Goal: Book appointment/travel/reservation

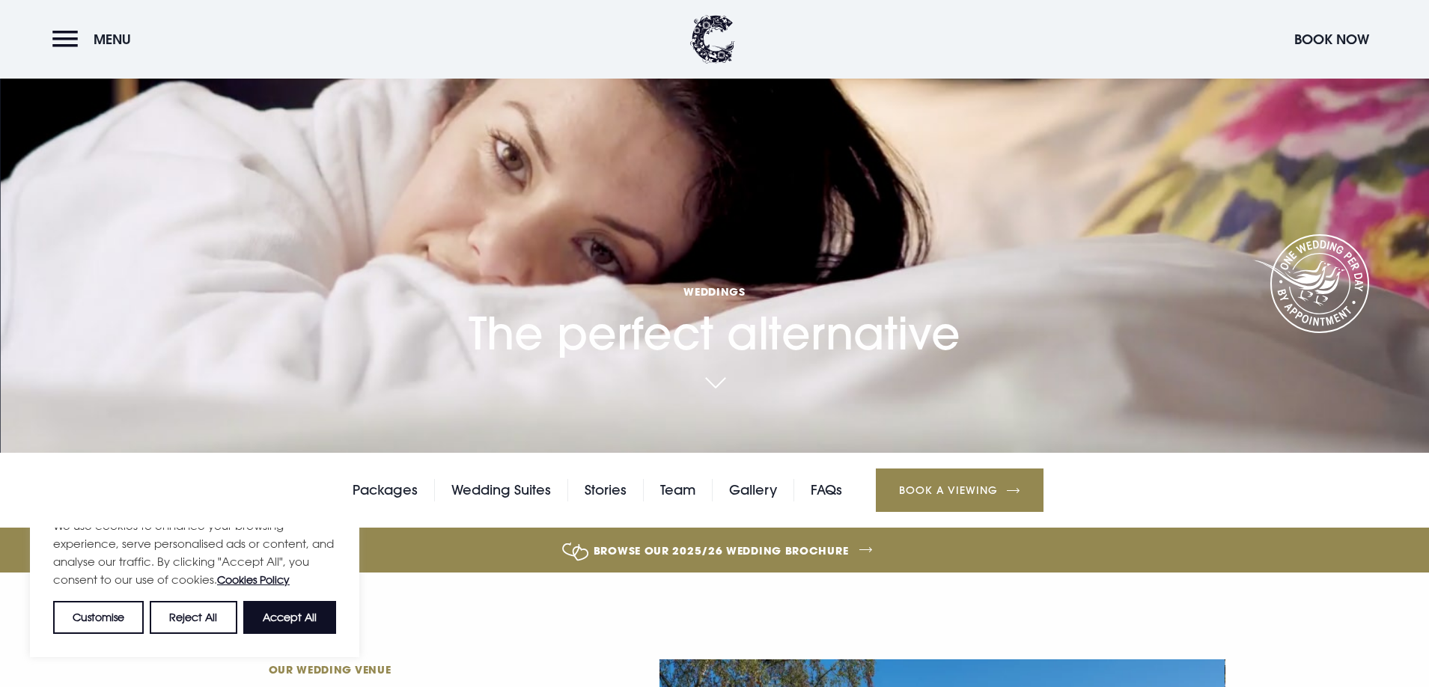
scroll to position [150, 0]
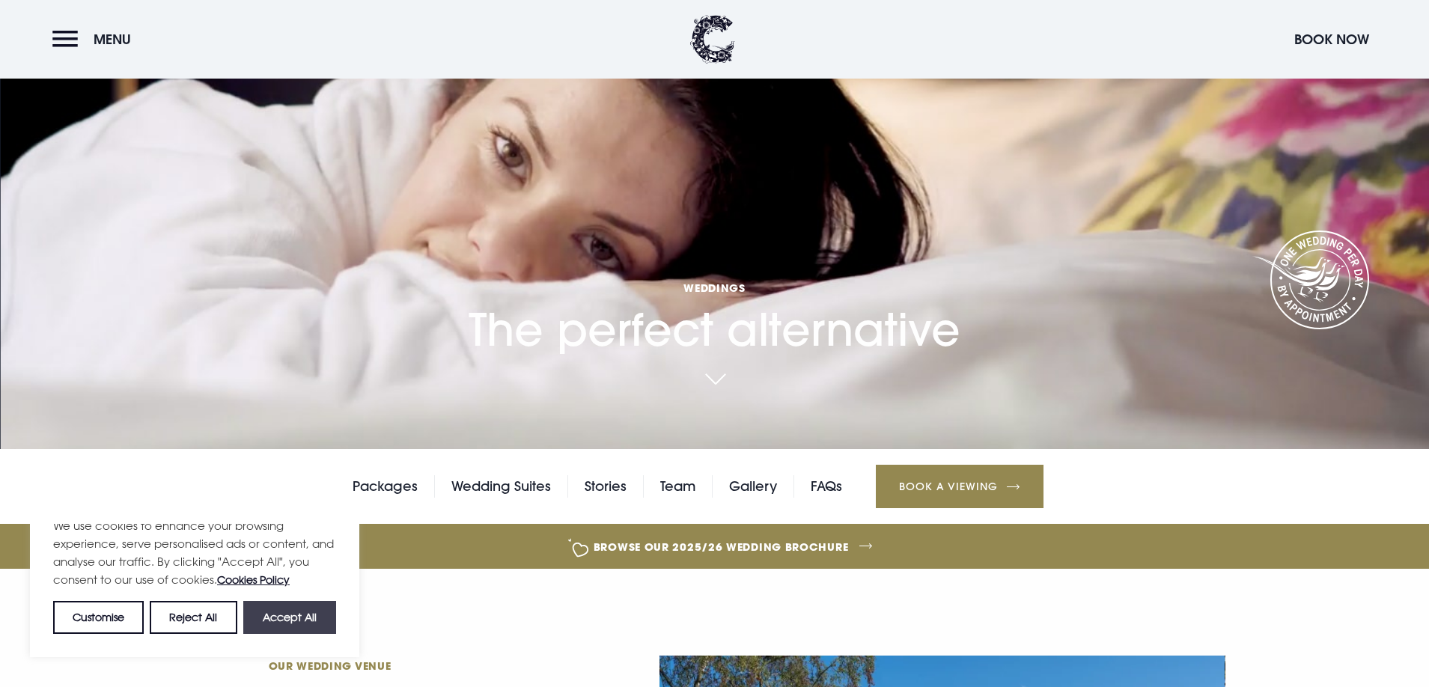
click at [305, 619] on button "Accept All" at bounding box center [289, 617] width 93 height 33
checkbox input "true"
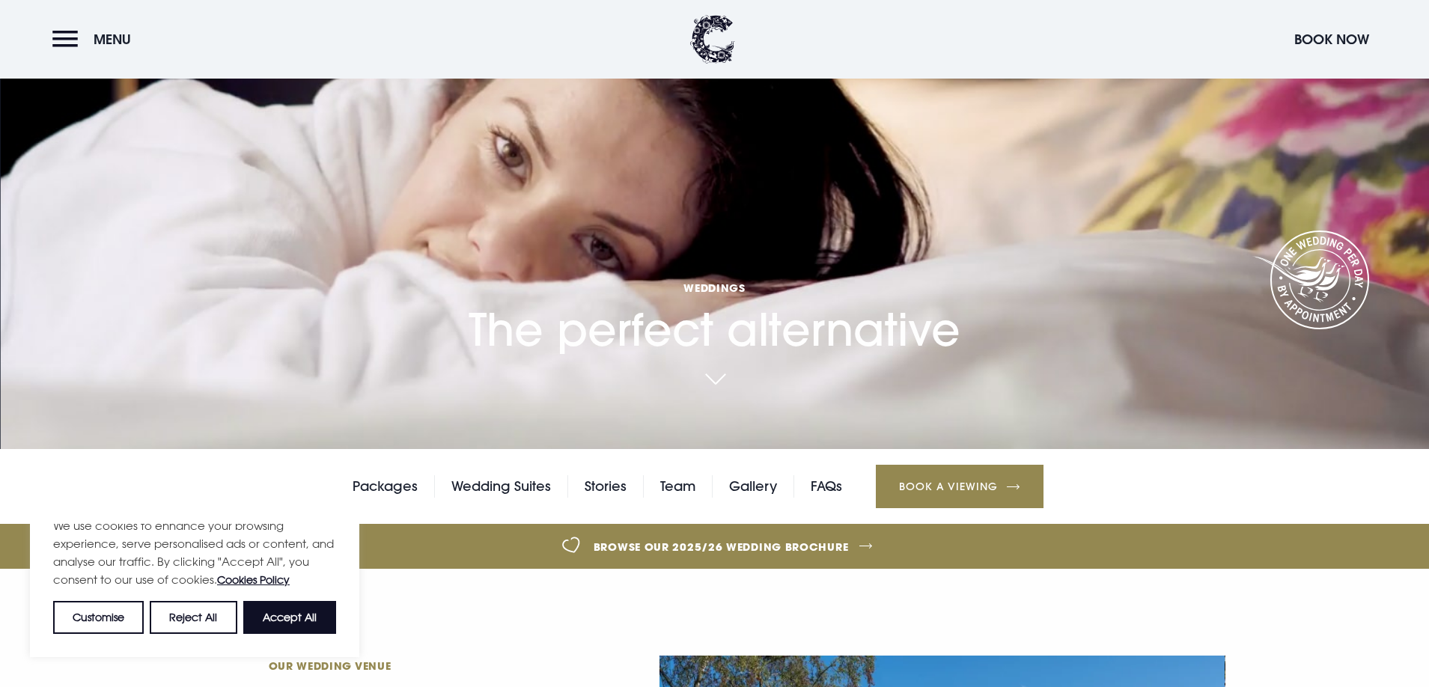
checkbox input "true"
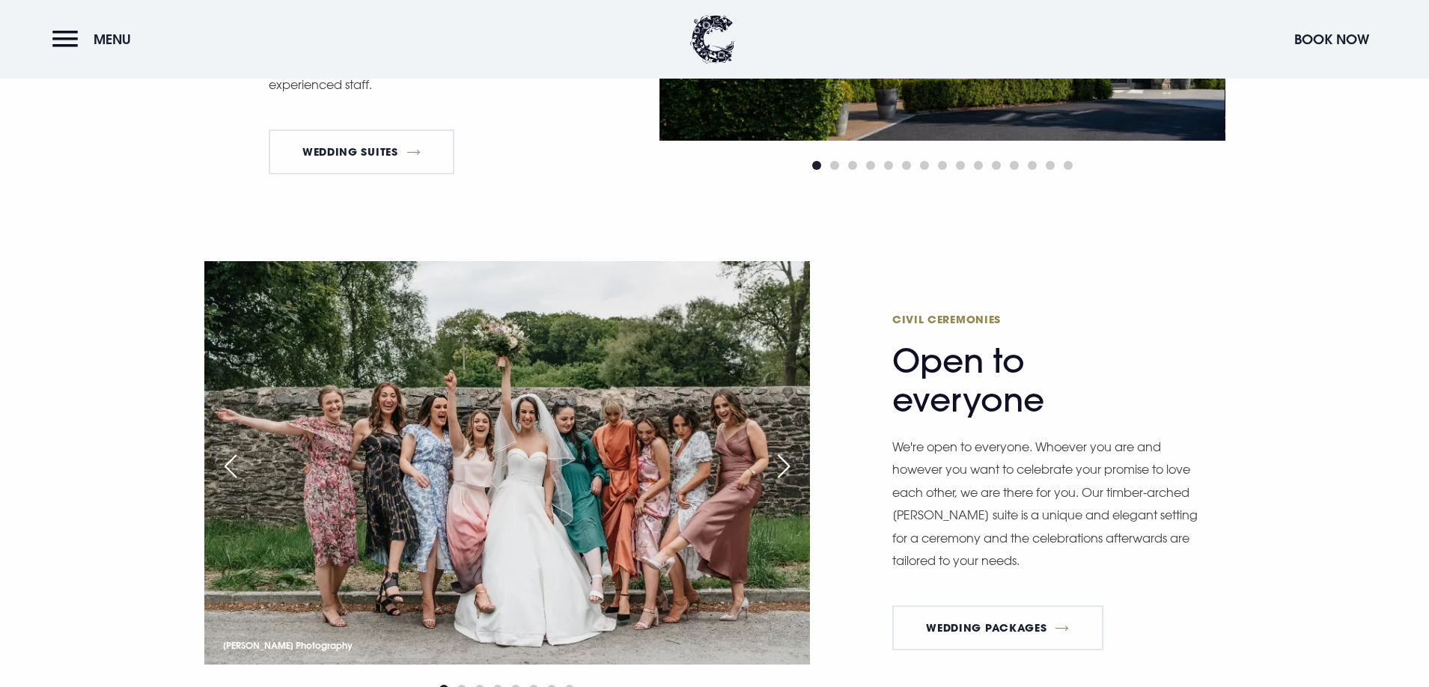
scroll to position [1048, 0]
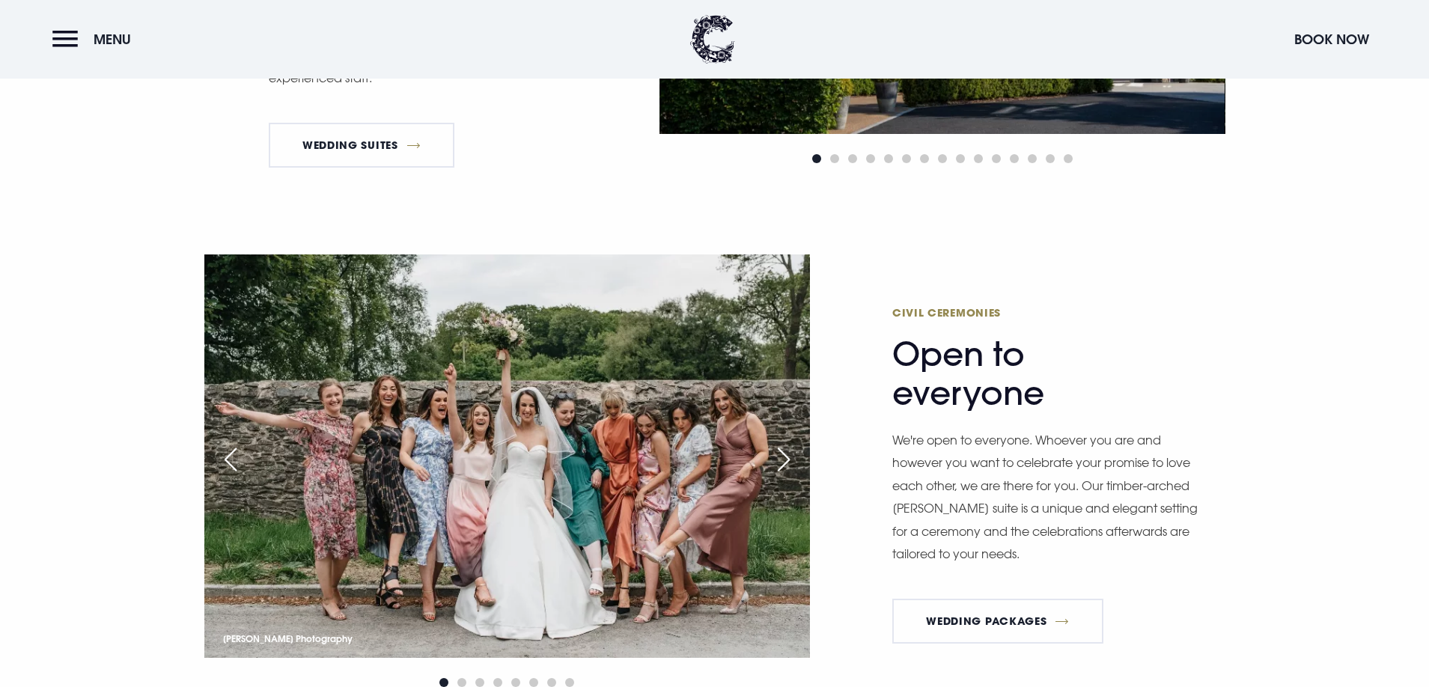
click at [778, 458] on div "Next slide" at bounding box center [783, 459] width 37 height 33
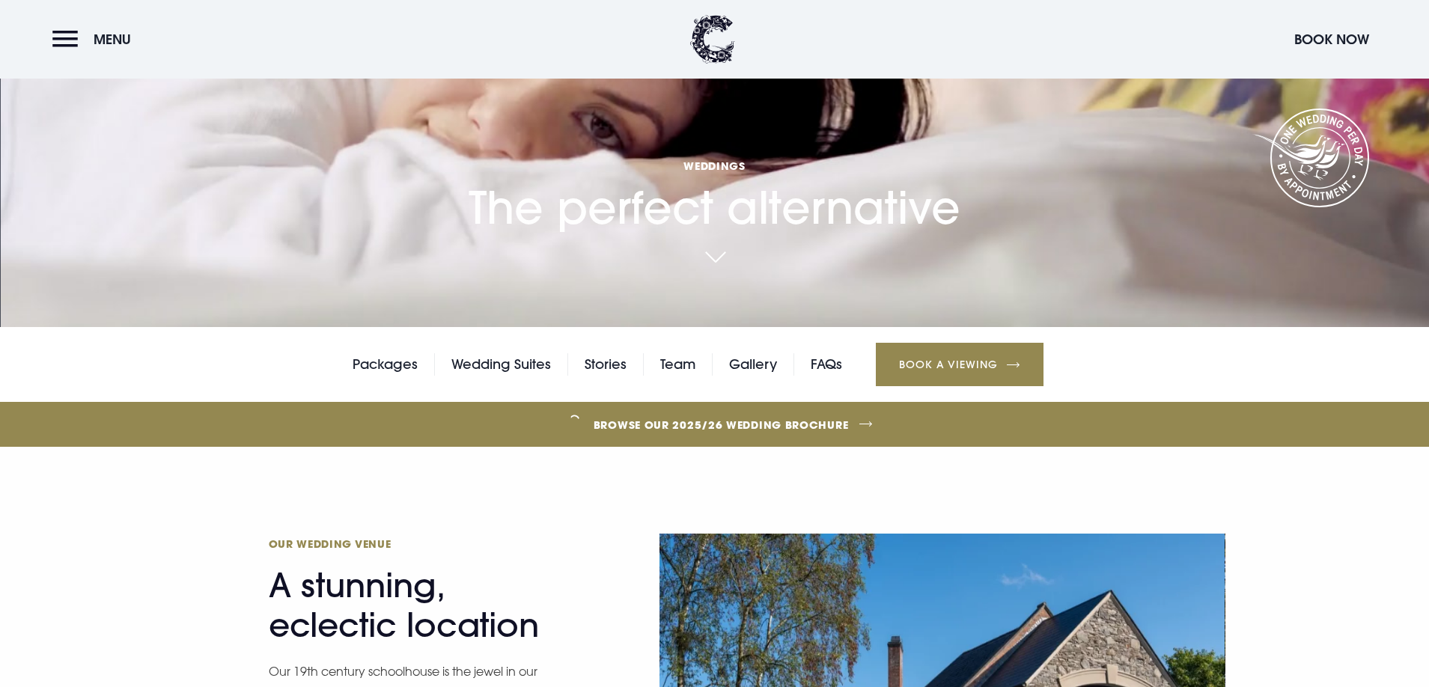
scroll to position [75, 0]
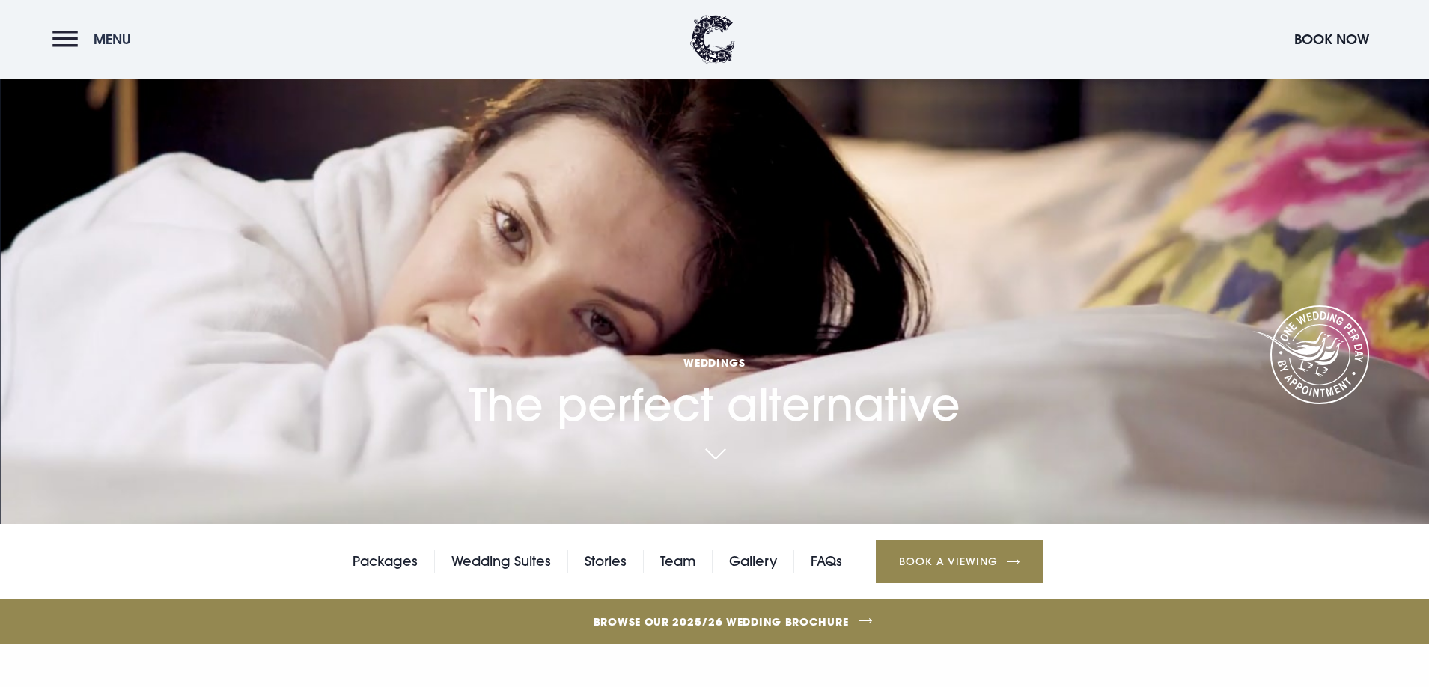
click at [77, 51] on button "Menu" at bounding box center [95, 39] width 86 height 32
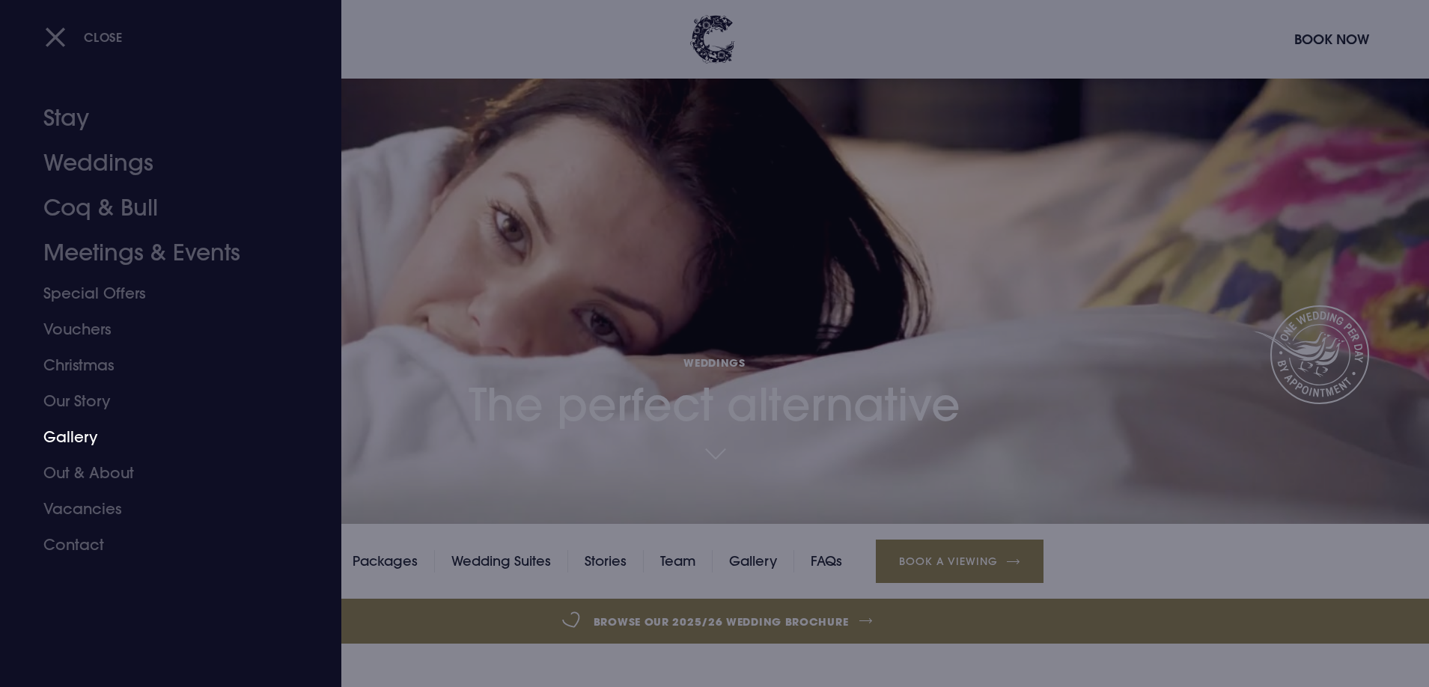
click at [73, 432] on link "Gallery" at bounding box center [161, 437] width 237 height 36
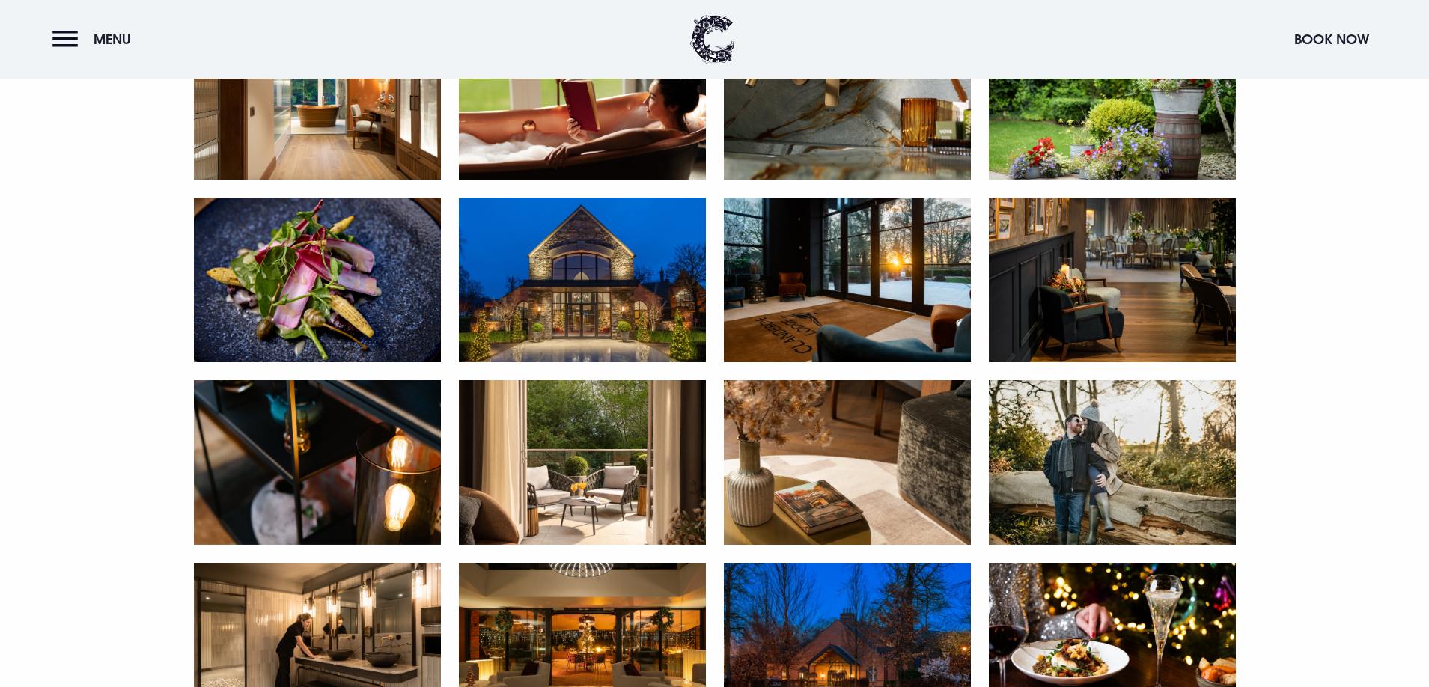
scroll to position [1797, 0]
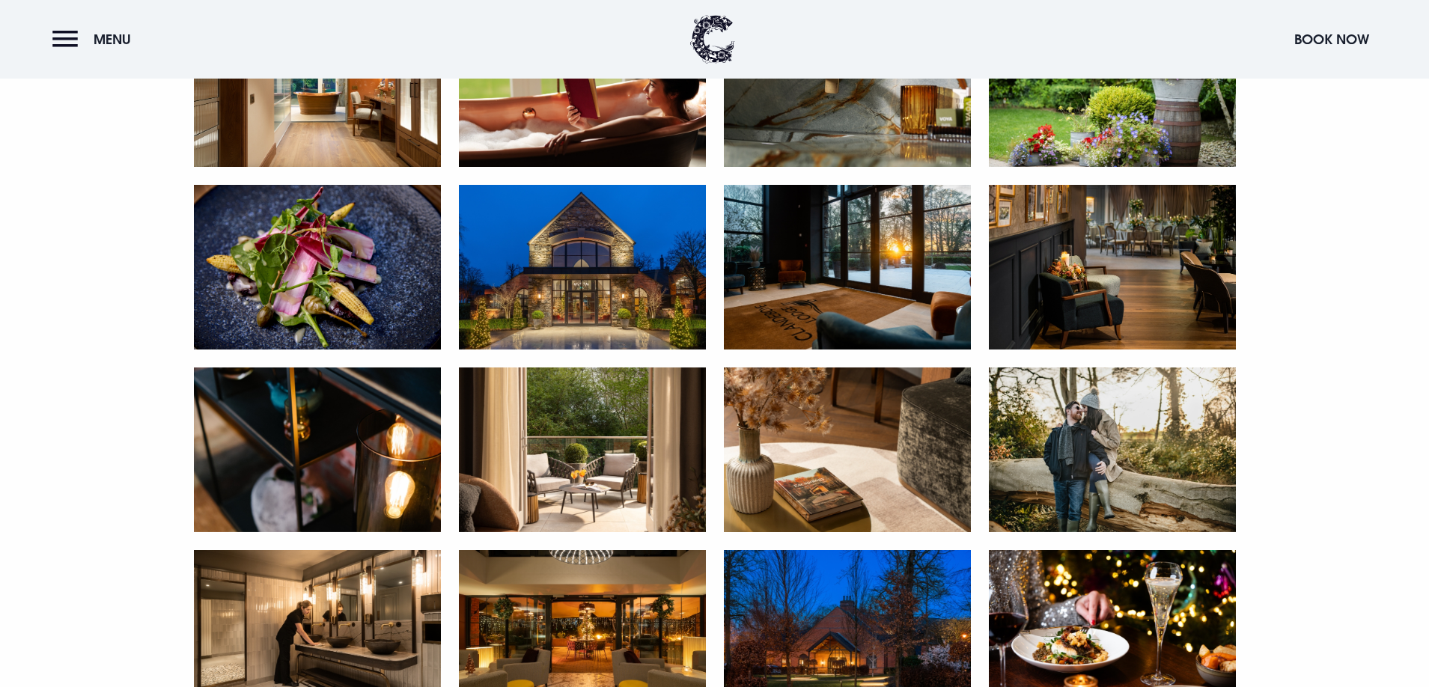
click at [574, 339] on img at bounding box center [582, 267] width 247 height 165
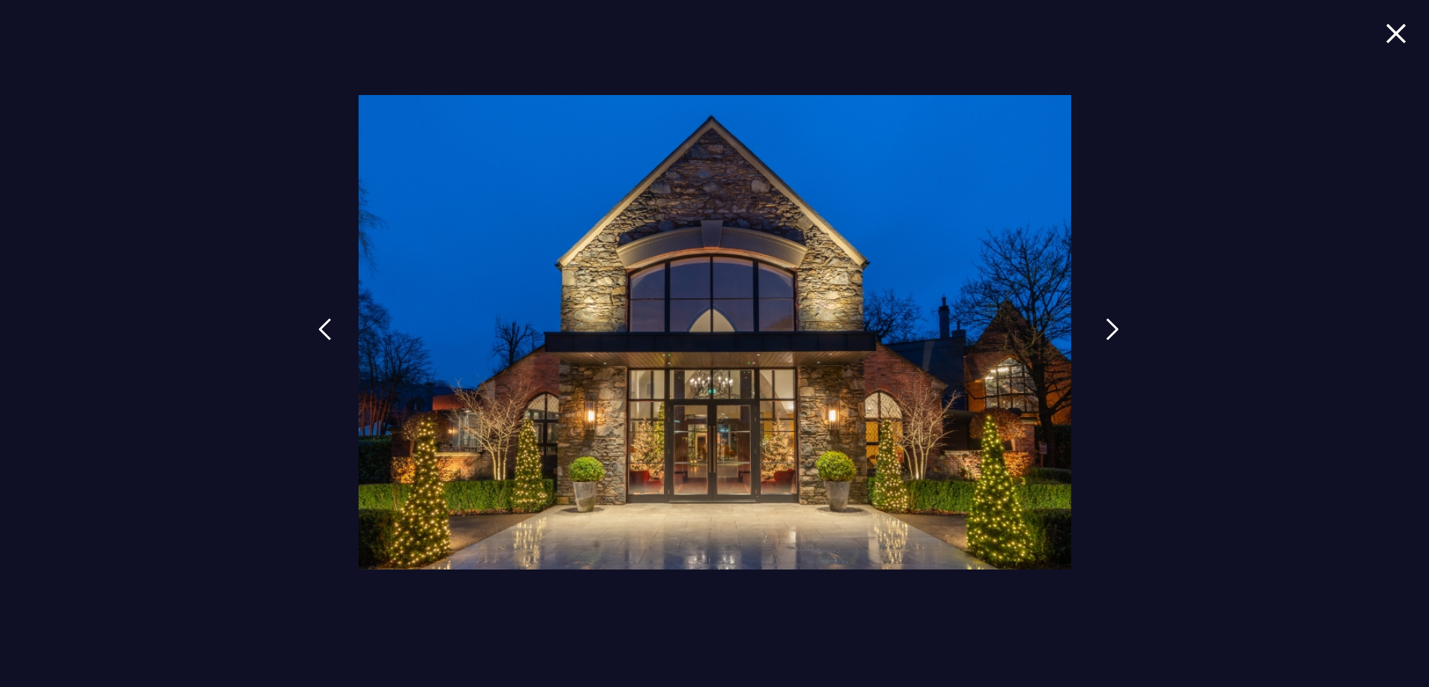
click at [1092, 346] on div at bounding box center [714, 343] width 1429 height 687
click at [1100, 338] on link at bounding box center [1112, 340] width 37 height 69
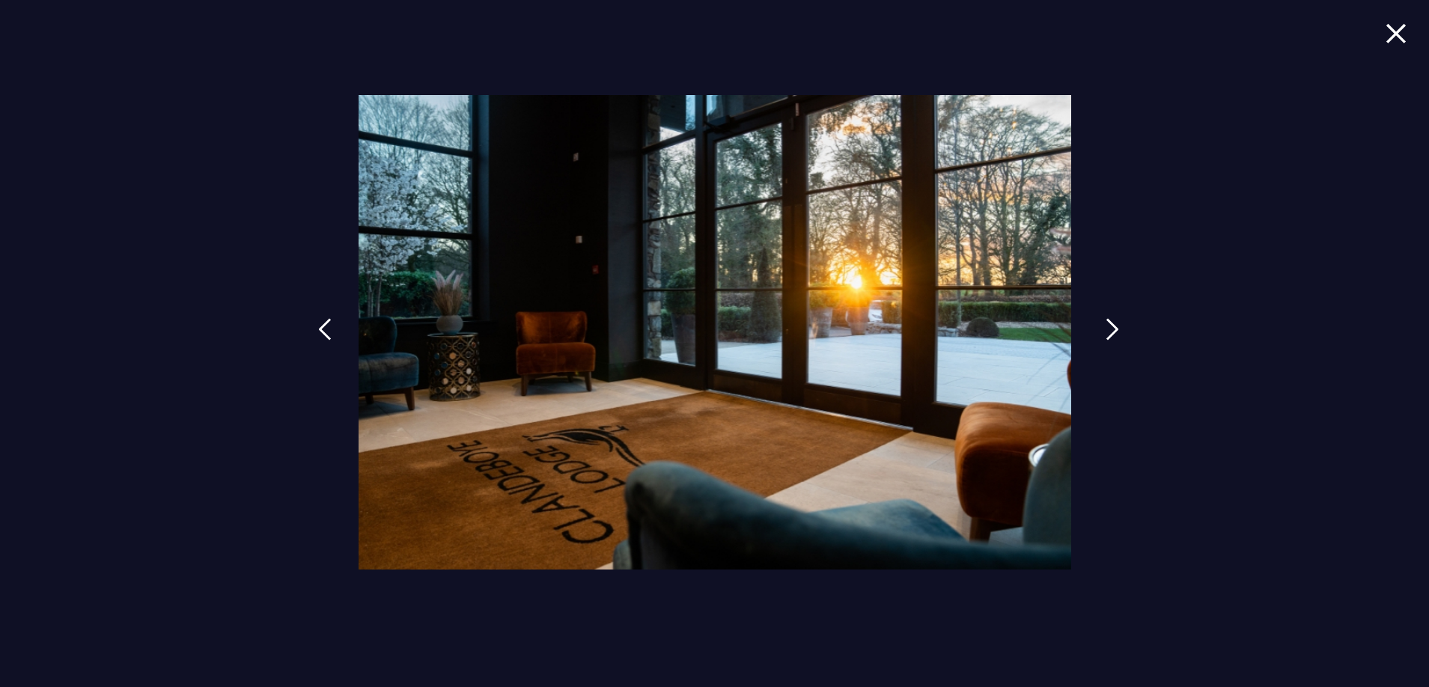
click at [1100, 338] on link at bounding box center [1112, 340] width 37 height 69
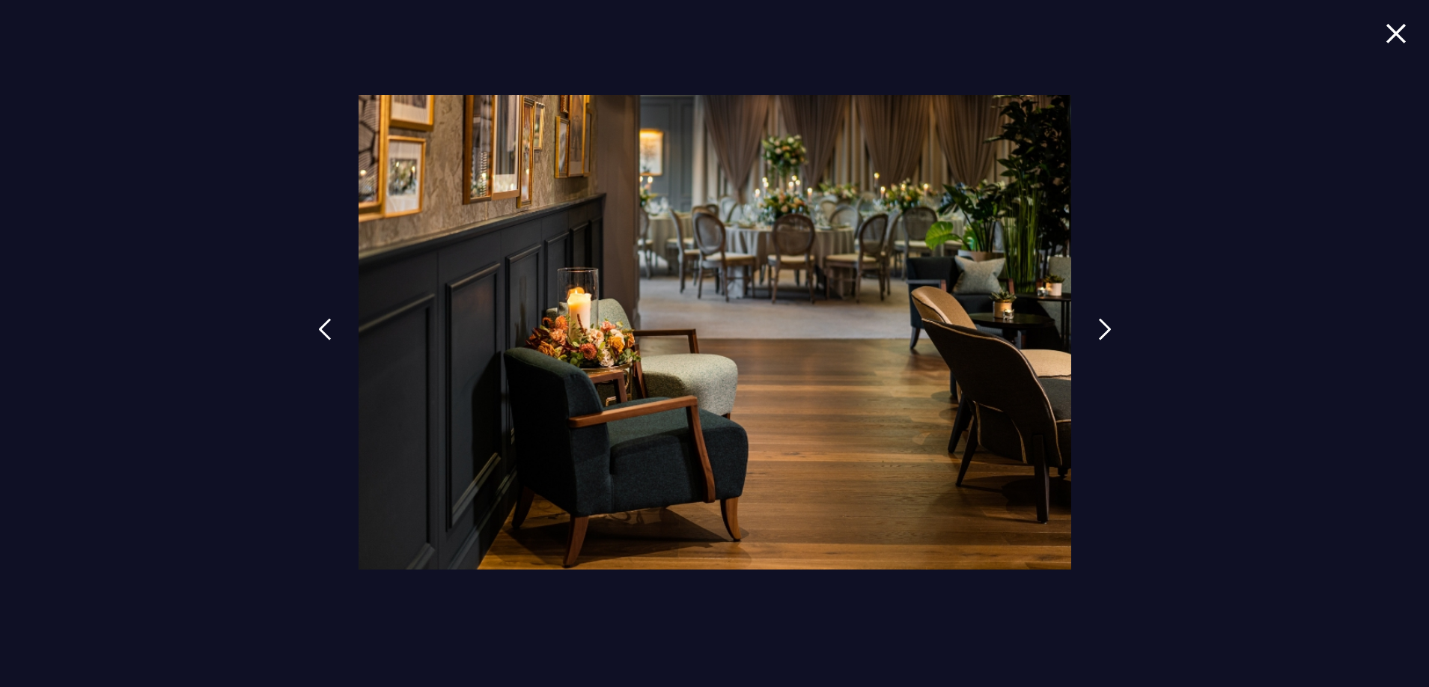
click at [1396, 33] on img at bounding box center [1396, 33] width 21 height 20
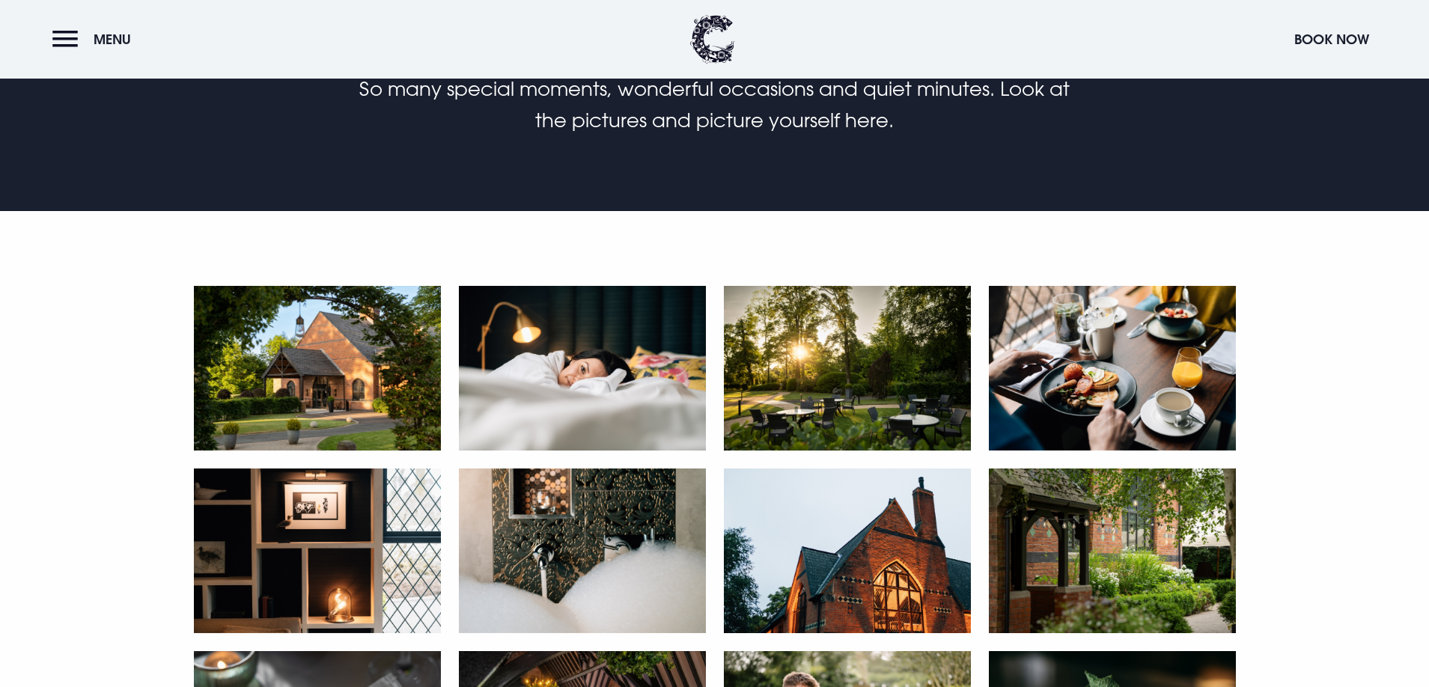
scroll to position [599, 0]
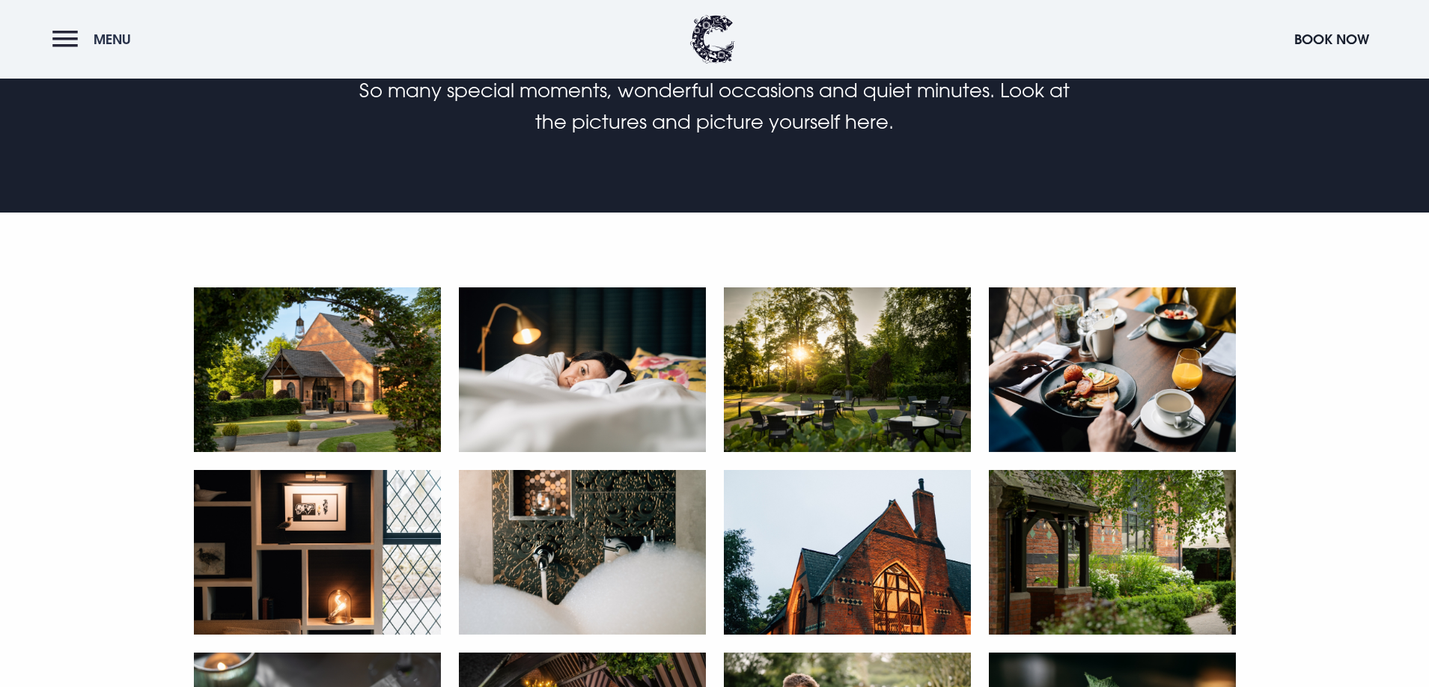
click at [58, 52] on button "Menu" at bounding box center [95, 39] width 86 height 32
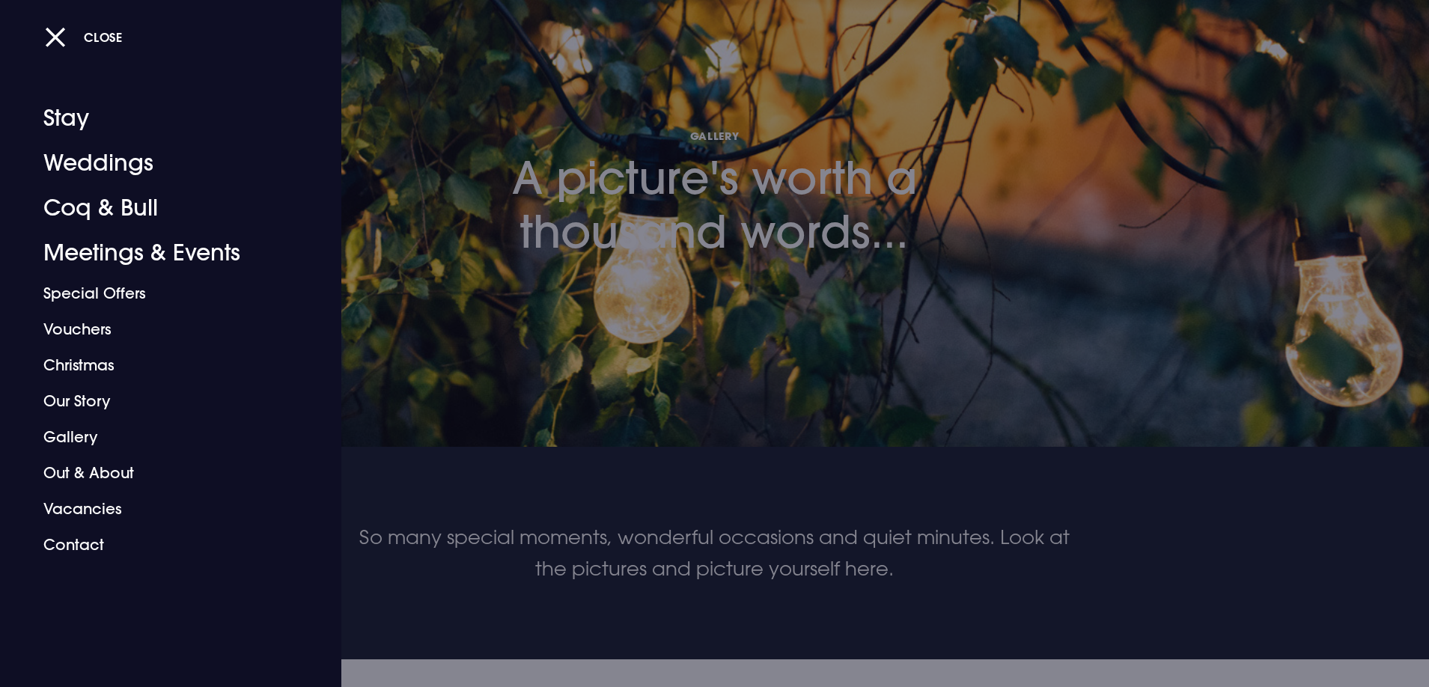
scroll to position [0, 0]
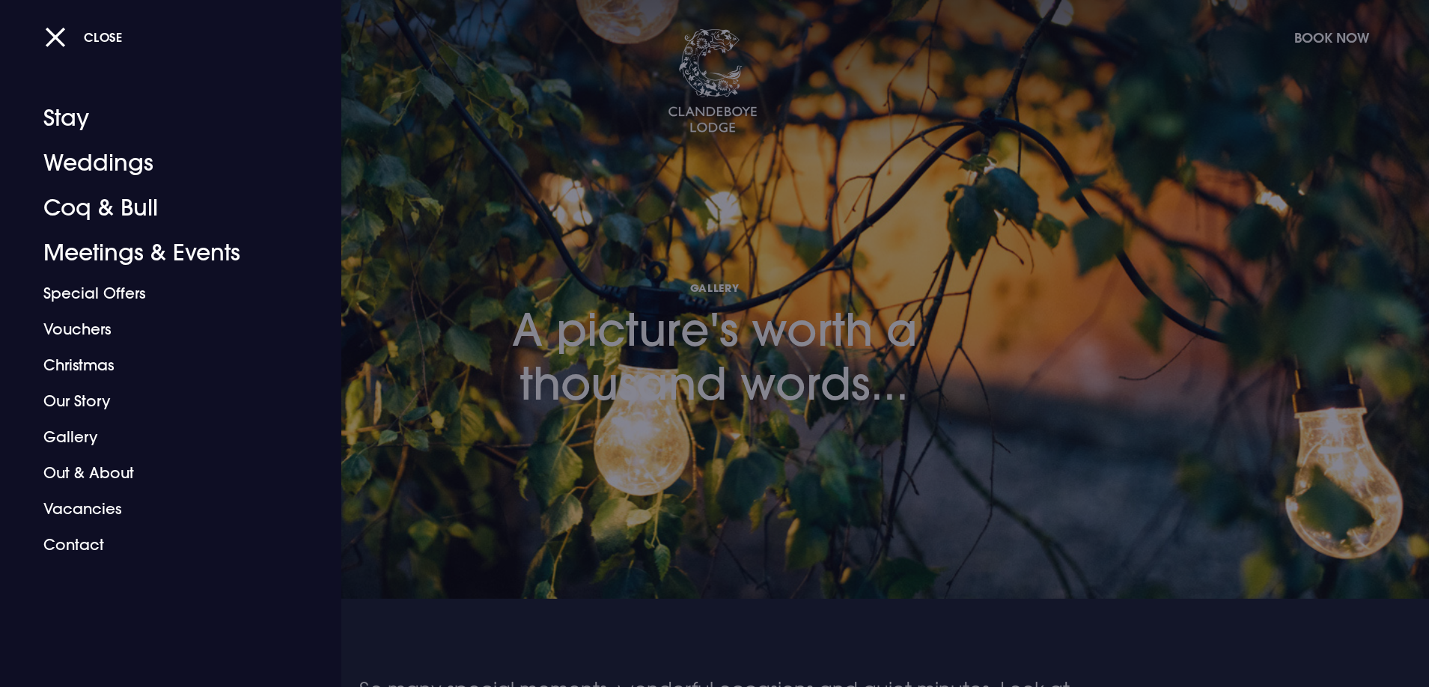
click at [1315, 24] on div "Close" at bounding box center [731, 36] width 1373 height 31
click at [1310, 37] on div "Close" at bounding box center [731, 36] width 1373 height 31
click at [1341, 37] on div "Close" at bounding box center [731, 36] width 1373 height 31
click at [110, 29] on button "Close" at bounding box center [84, 37] width 78 height 31
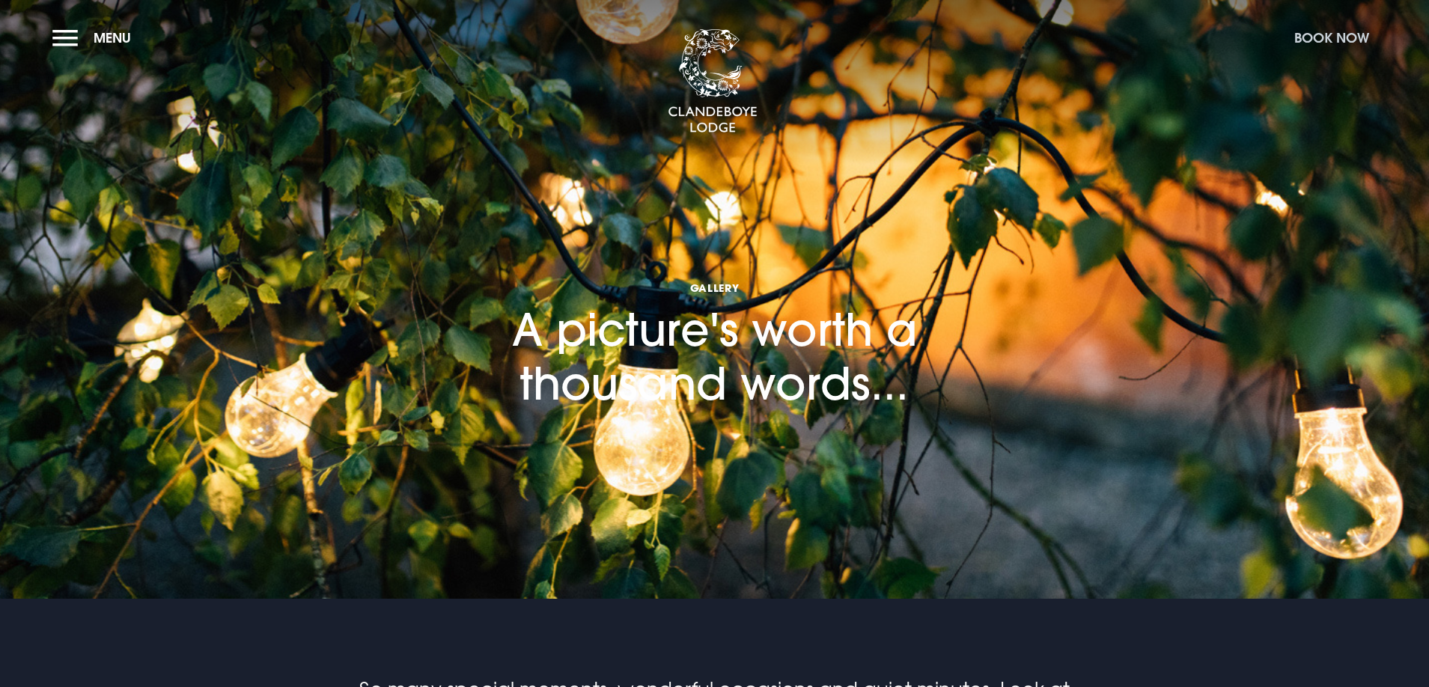
click at [1340, 43] on button "Book Now" at bounding box center [1332, 38] width 90 height 32
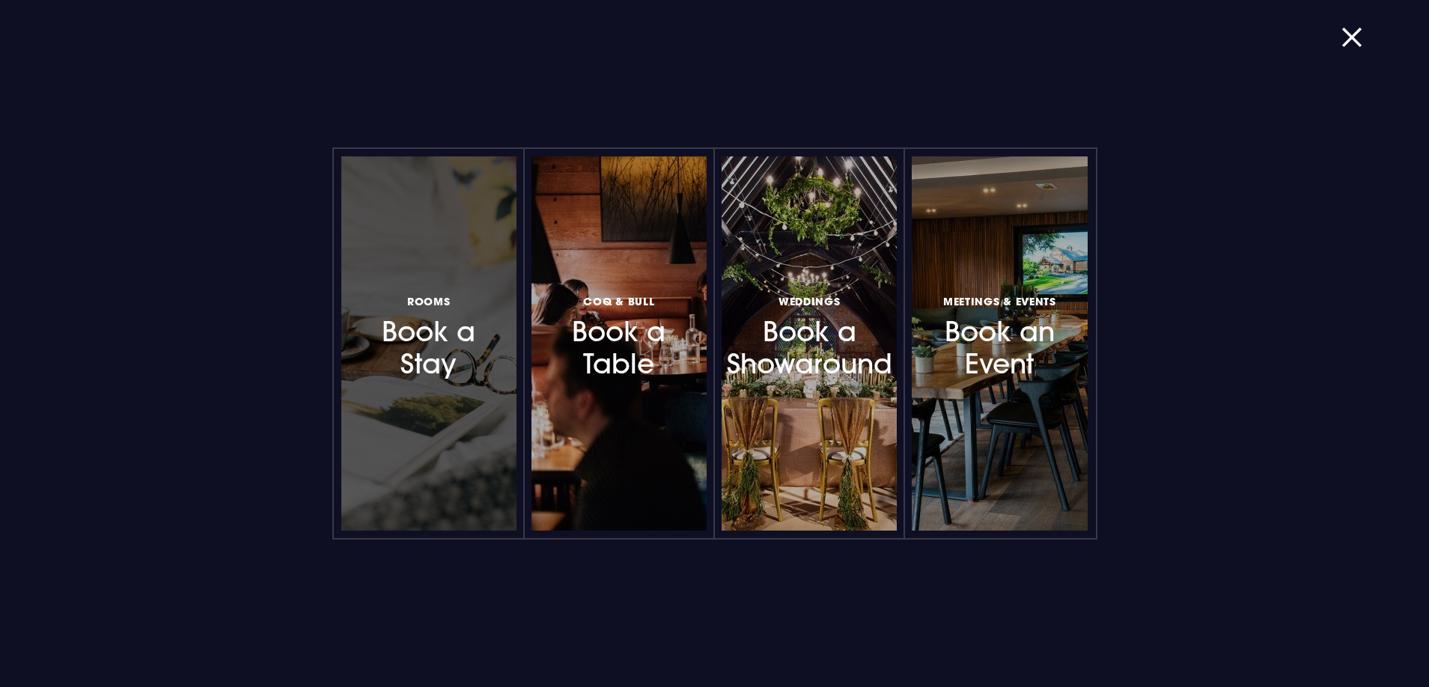
click at [449, 382] on div at bounding box center [428, 343] width 175 height 374
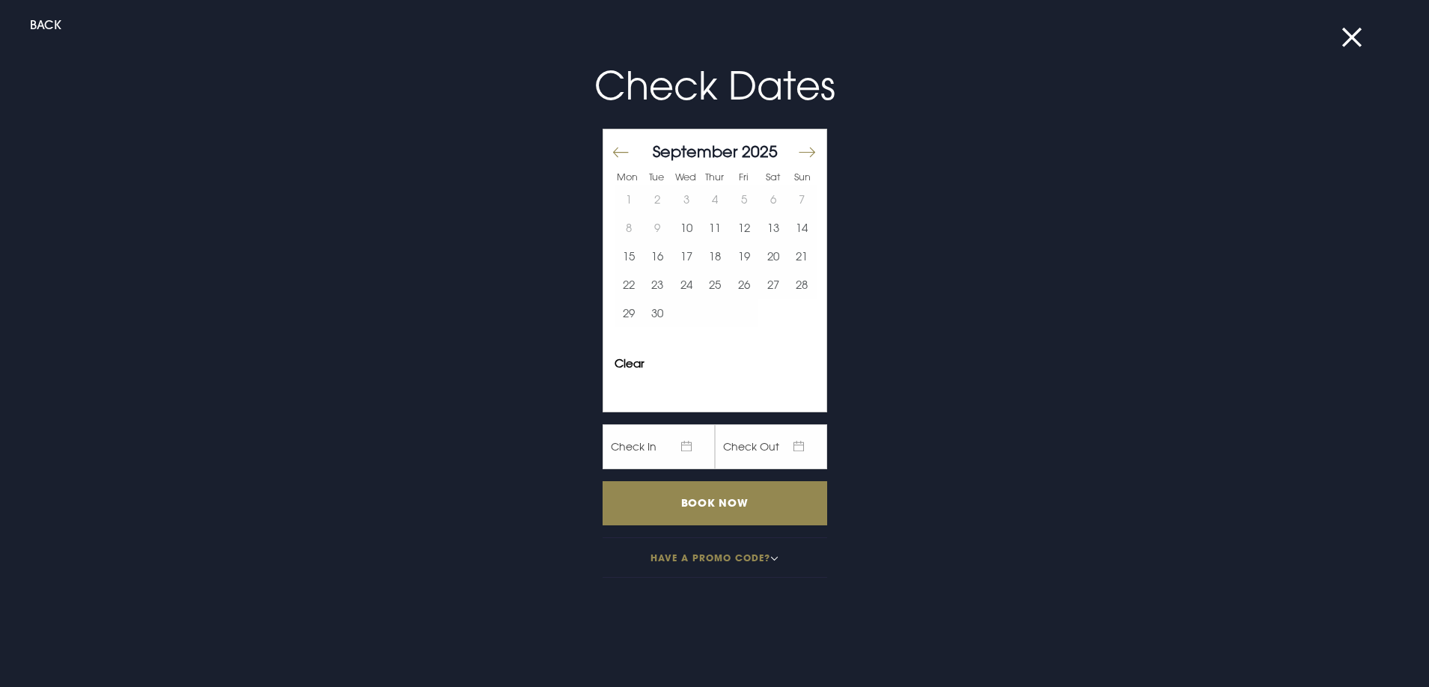
scroll to position [225, 0]
click at [800, 150] on button "Move forward to switch to the next month." at bounding box center [806, 152] width 18 height 31
click at [734, 228] on button "7" at bounding box center [744, 227] width 29 height 28
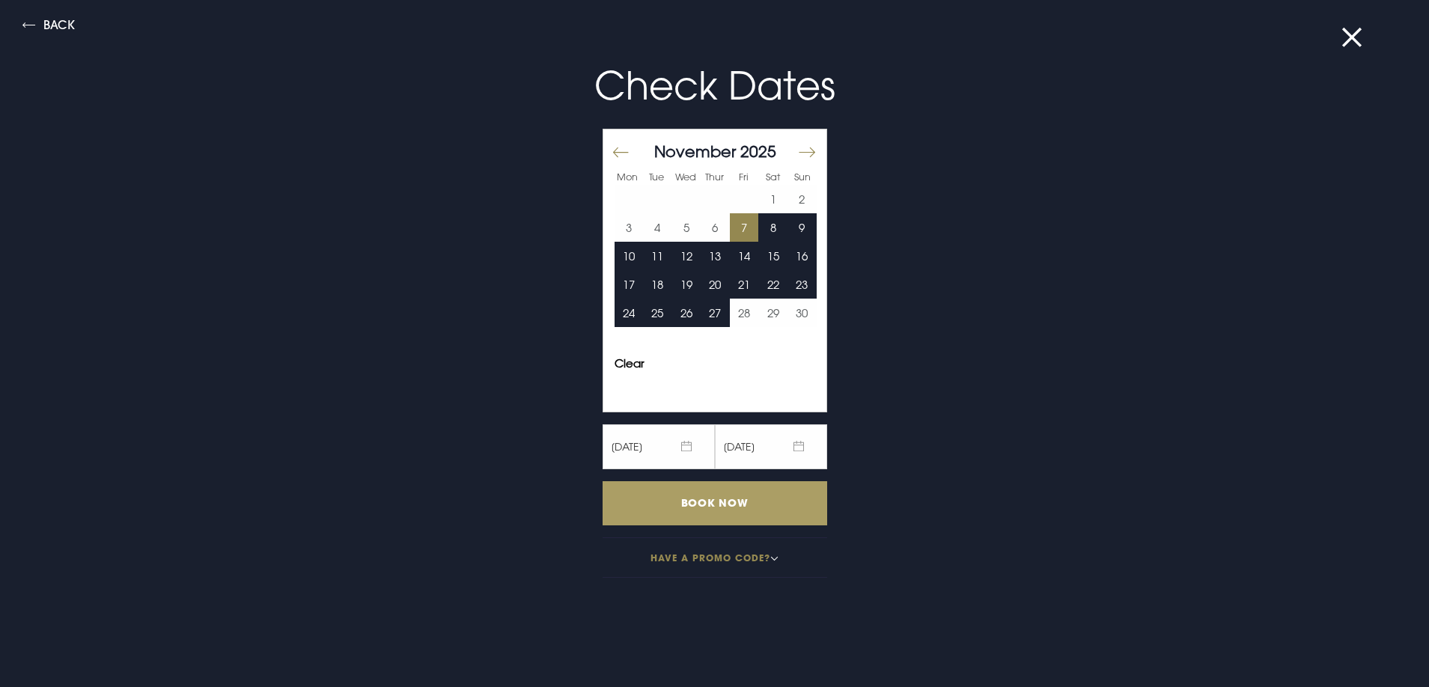
click at [720, 502] on input "Book Now" at bounding box center [715, 503] width 225 height 44
